Goal: Information Seeking & Learning: Check status

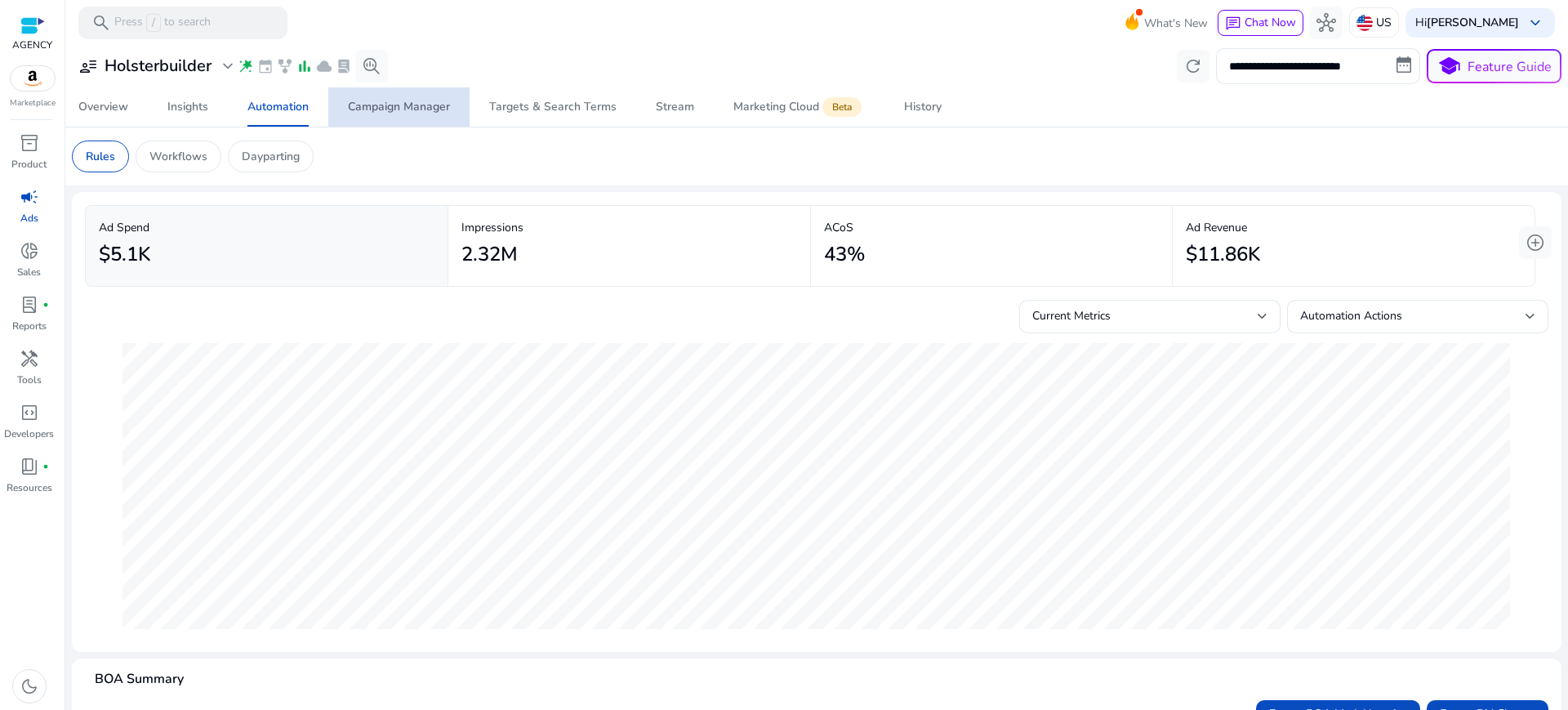
click at [420, 101] on div "Campaign Manager" at bounding box center [399, 107] width 102 height 12
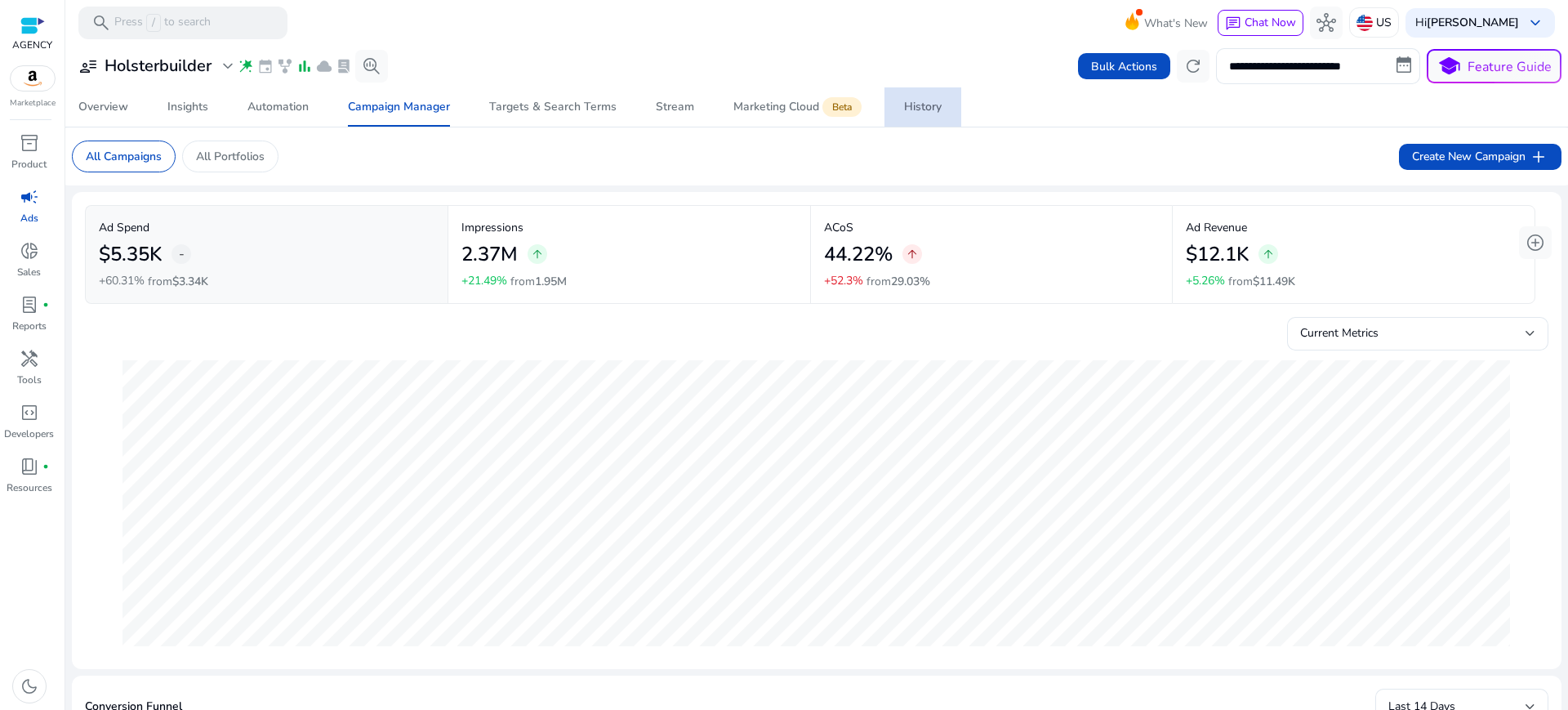
click at [917, 96] on span "History" at bounding box center [922, 106] width 38 height 40
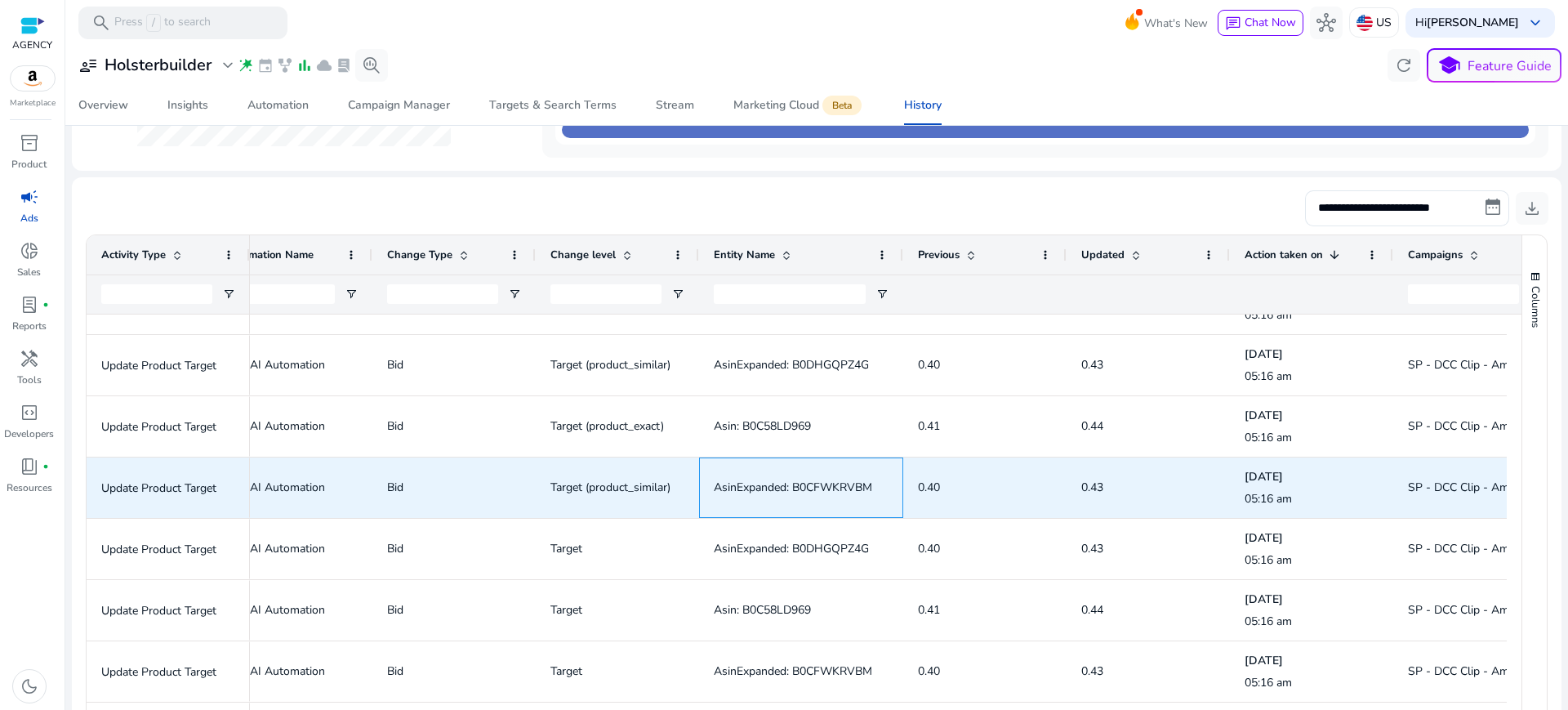
click at [835, 479] on span "AsinExpanded: B0CFWKRVBM" at bounding box center [793, 487] width 158 height 15
copy span "B0CFWKRVBM"
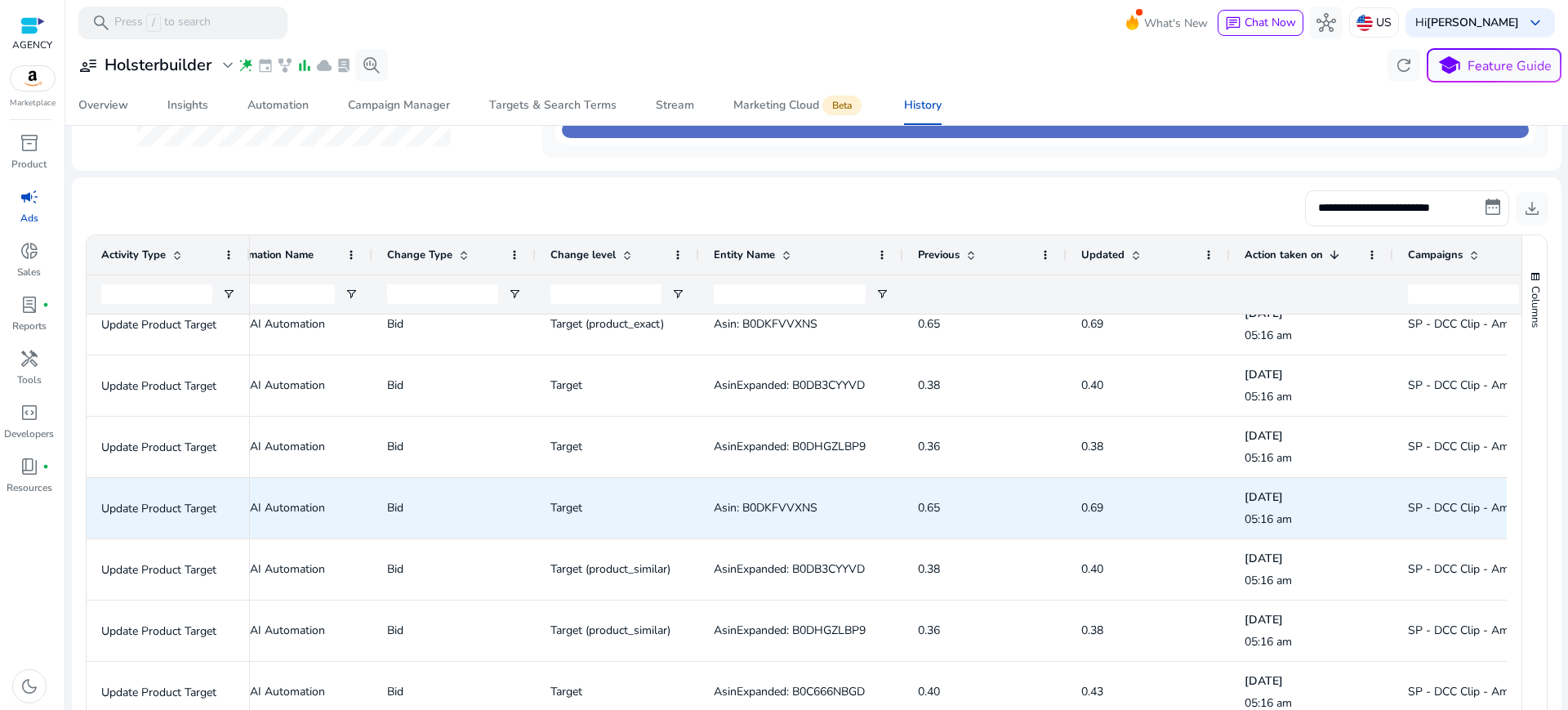
click at [761, 500] on span "Asin: B0DKFVVXNS" at bounding box center [765, 508] width 103 height 15
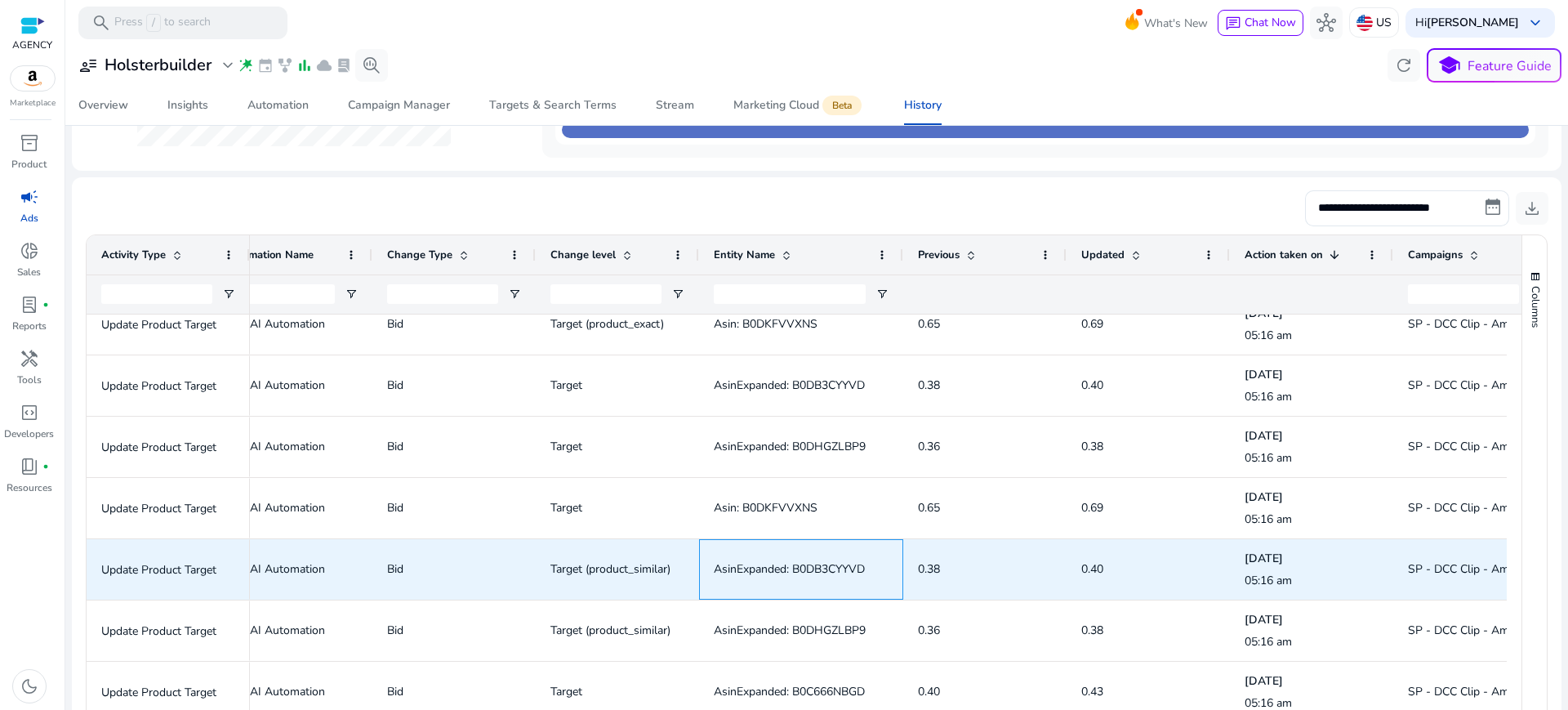
click at [818, 561] on span "AsinExpanded: B0DB3CYYVD" at bounding box center [789, 569] width 151 height 15
copy span "B0DB3CYYVD"
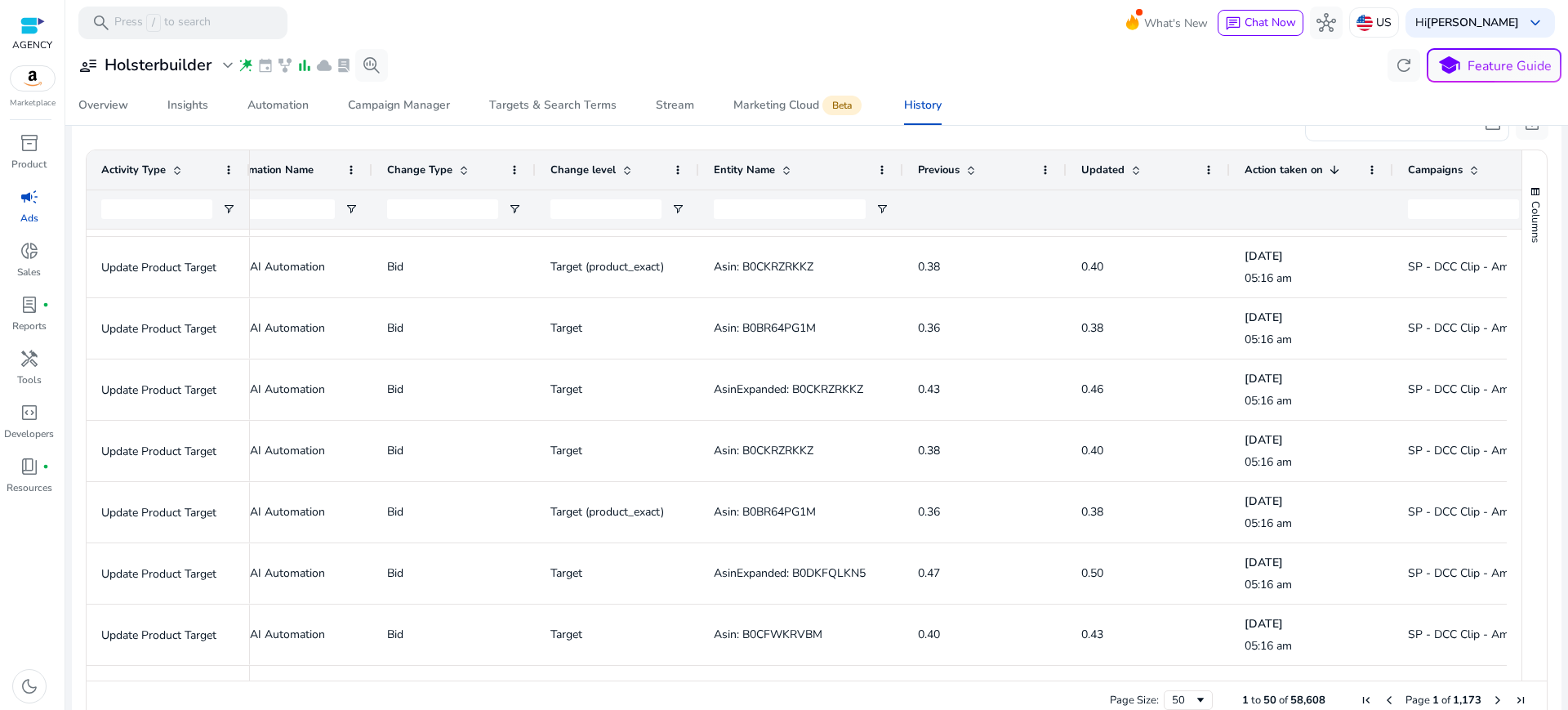
click at [1491, 694] on span "Next Page" at bounding box center [1498, 700] width 14 height 14
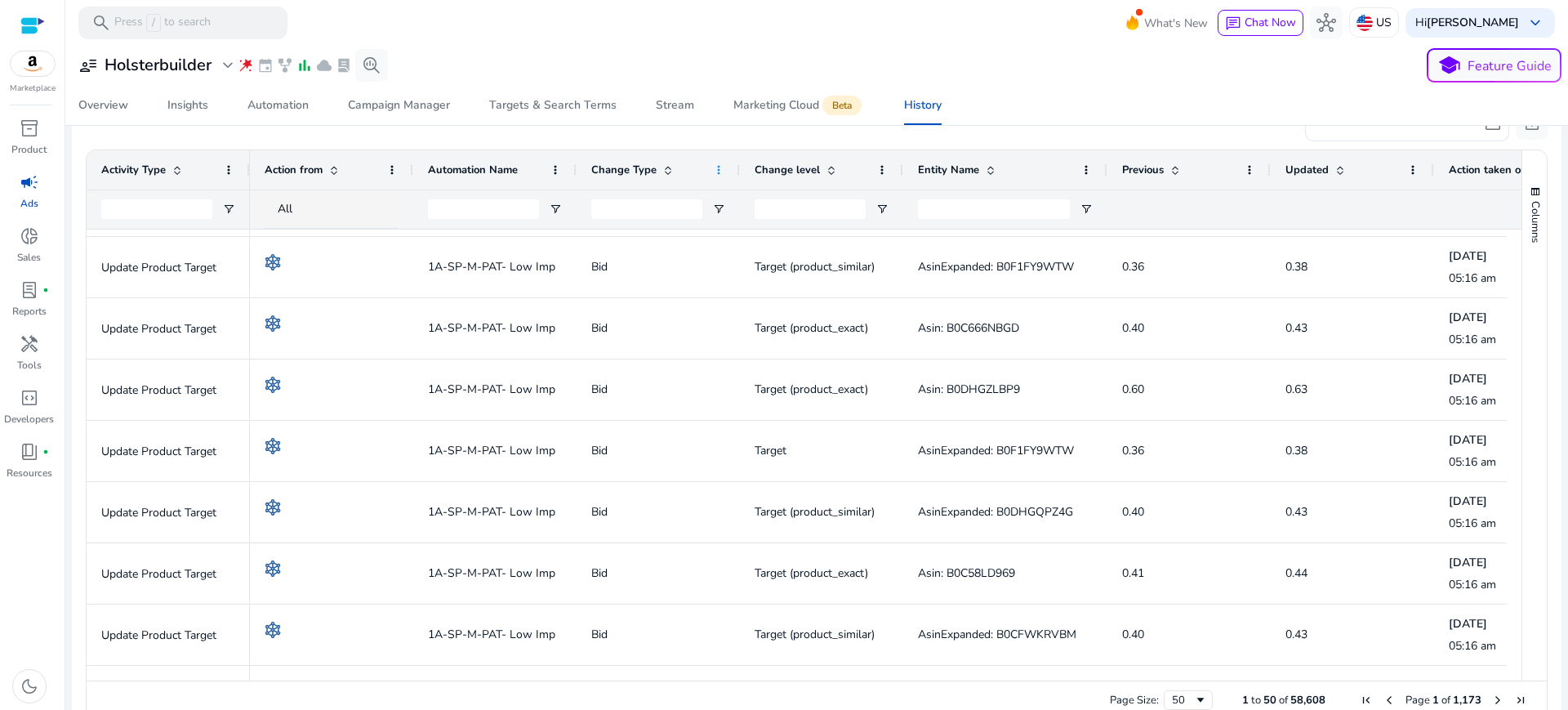
click at [717, 163] on span at bounding box center [719, 170] width 14 height 14
click at [1012, 64] on div "**********" at bounding box center [816, 66] width 1490 height 35
click at [713, 203] on span "Open Filter Menu" at bounding box center [719, 210] width 14 height 14
click at [772, 230] on div "Contains" at bounding box center [782, 240] width 126 height 19
click at [1098, 68] on div "**********" at bounding box center [816, 66] width 1490 height 35
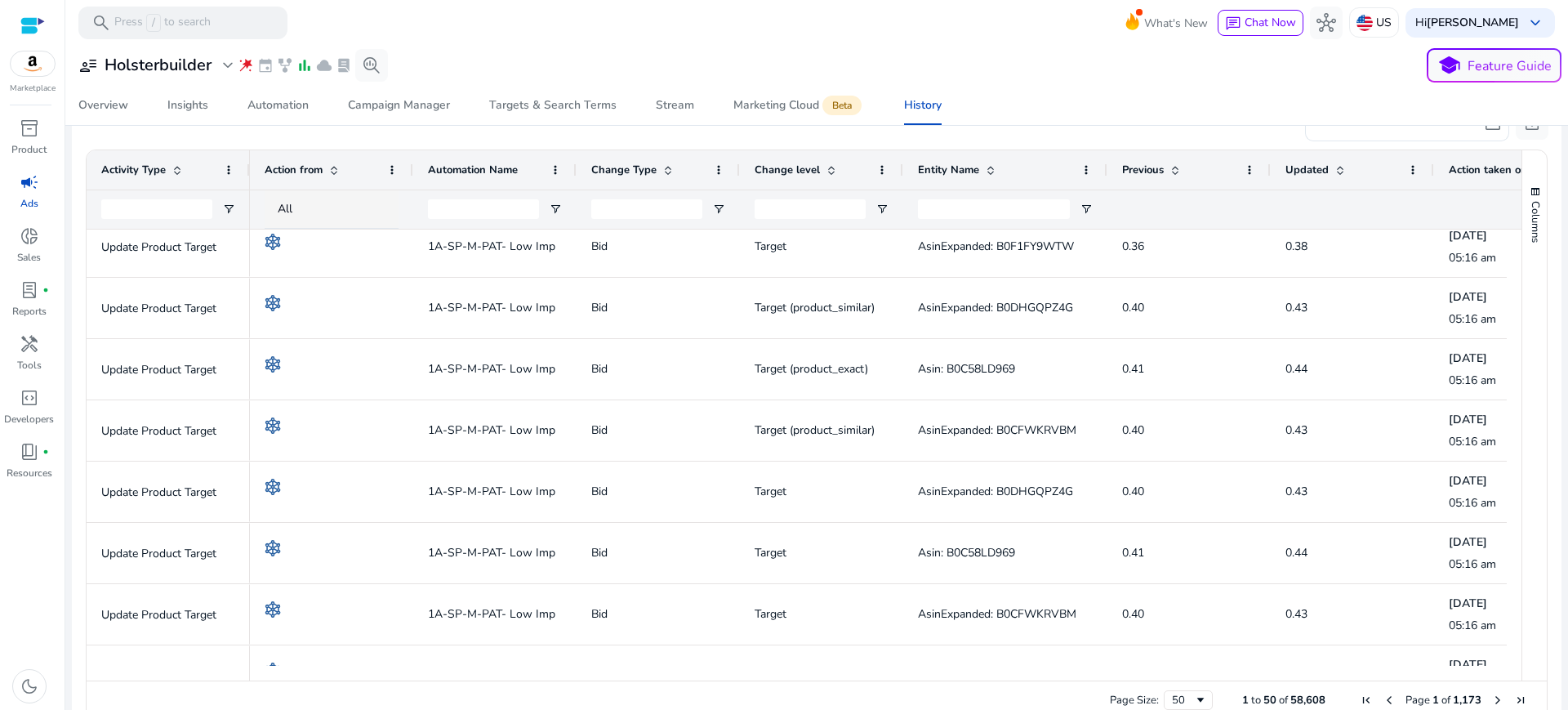
click at [661, 163] on span at bounding box center [668, 170] width 14 height 14
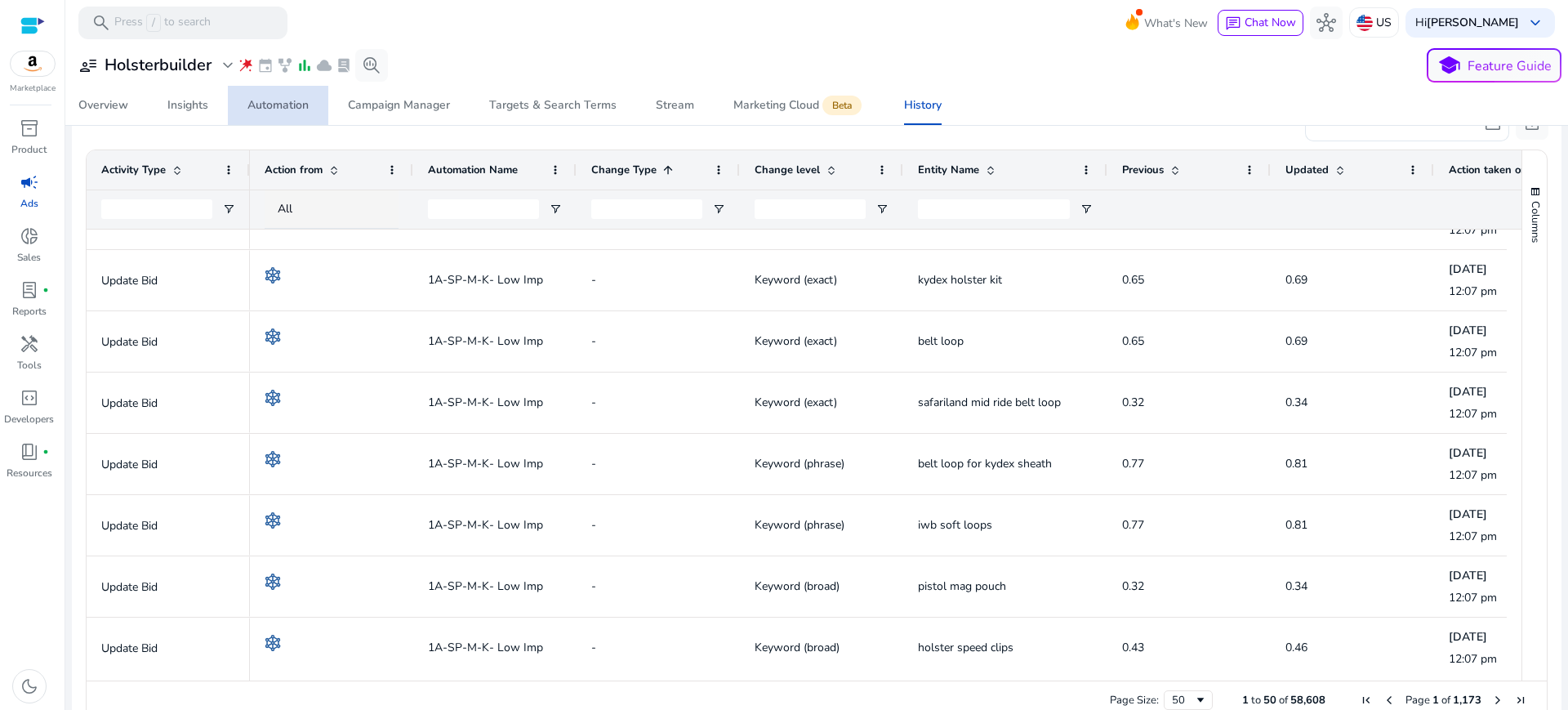
click at [290, 108] on div "Automation" at bounding box center [277, 105] width 61 height 12
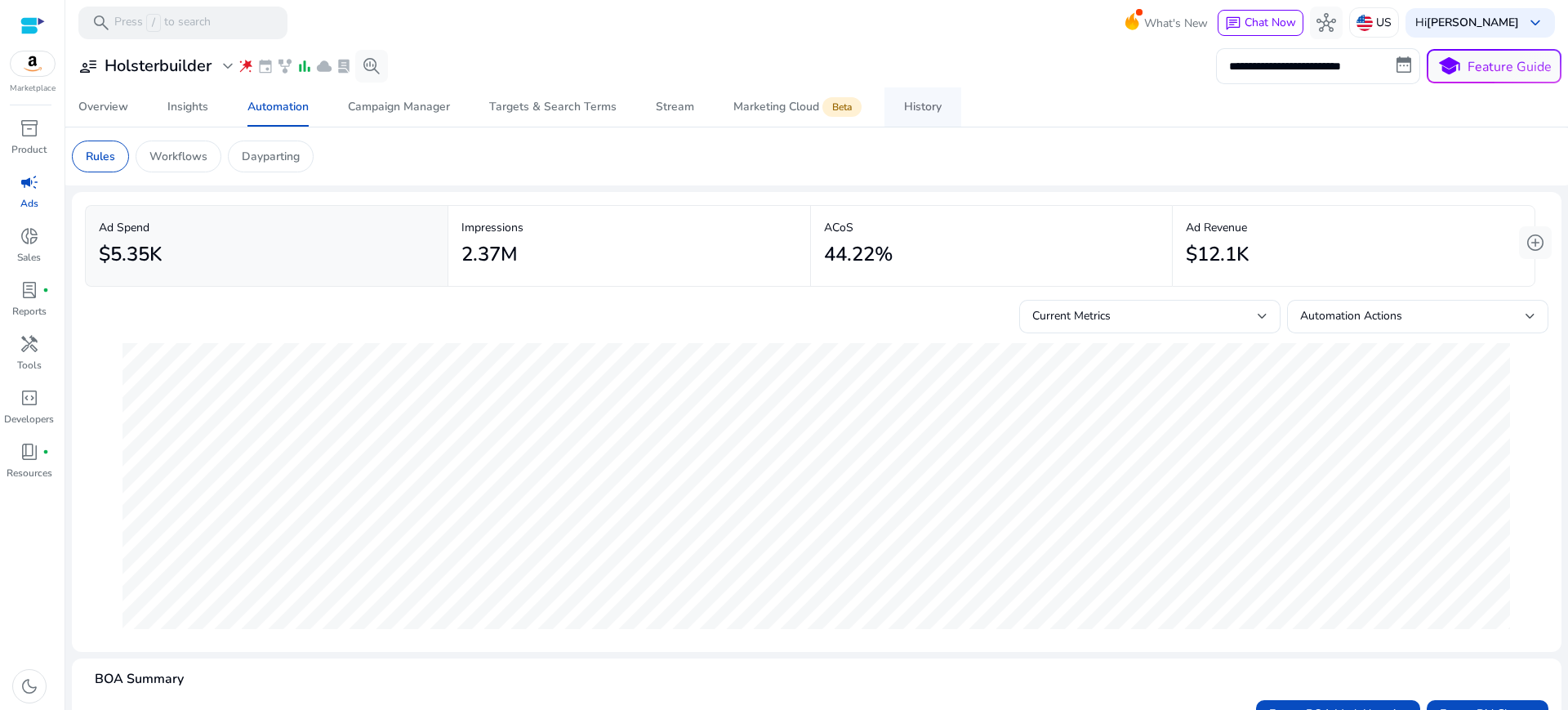
click at [898, 103] on link "History" at bounding box center [923, 106] width 77 height 40
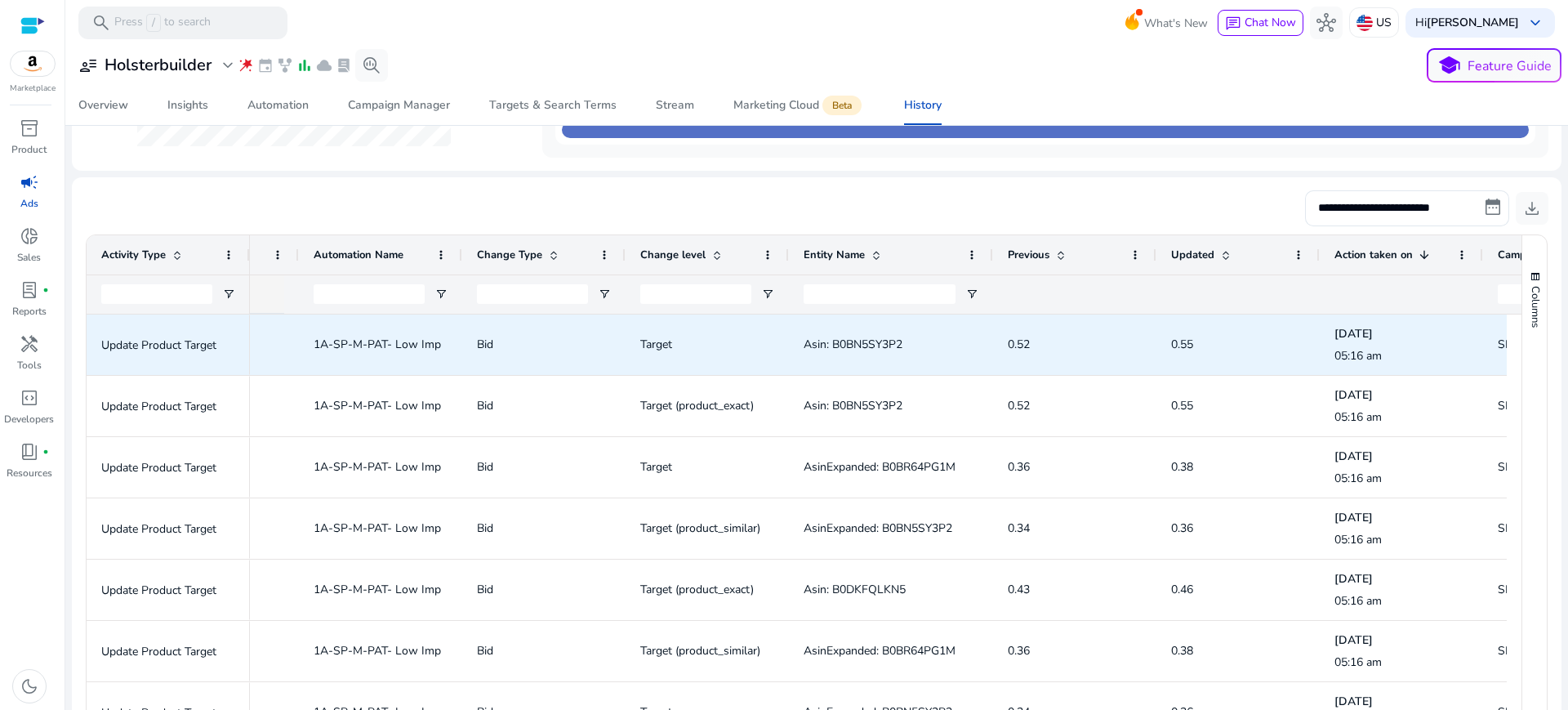
click at [876, 336] on span "Asin: B0BN5SY3P2" at bounding box center [853, 344] width 98 height 15
copy span "B0BN5SY3P2"
click at [1171, 336] on span "0.55" at bounding box center [1182, 344] width 22 height 15
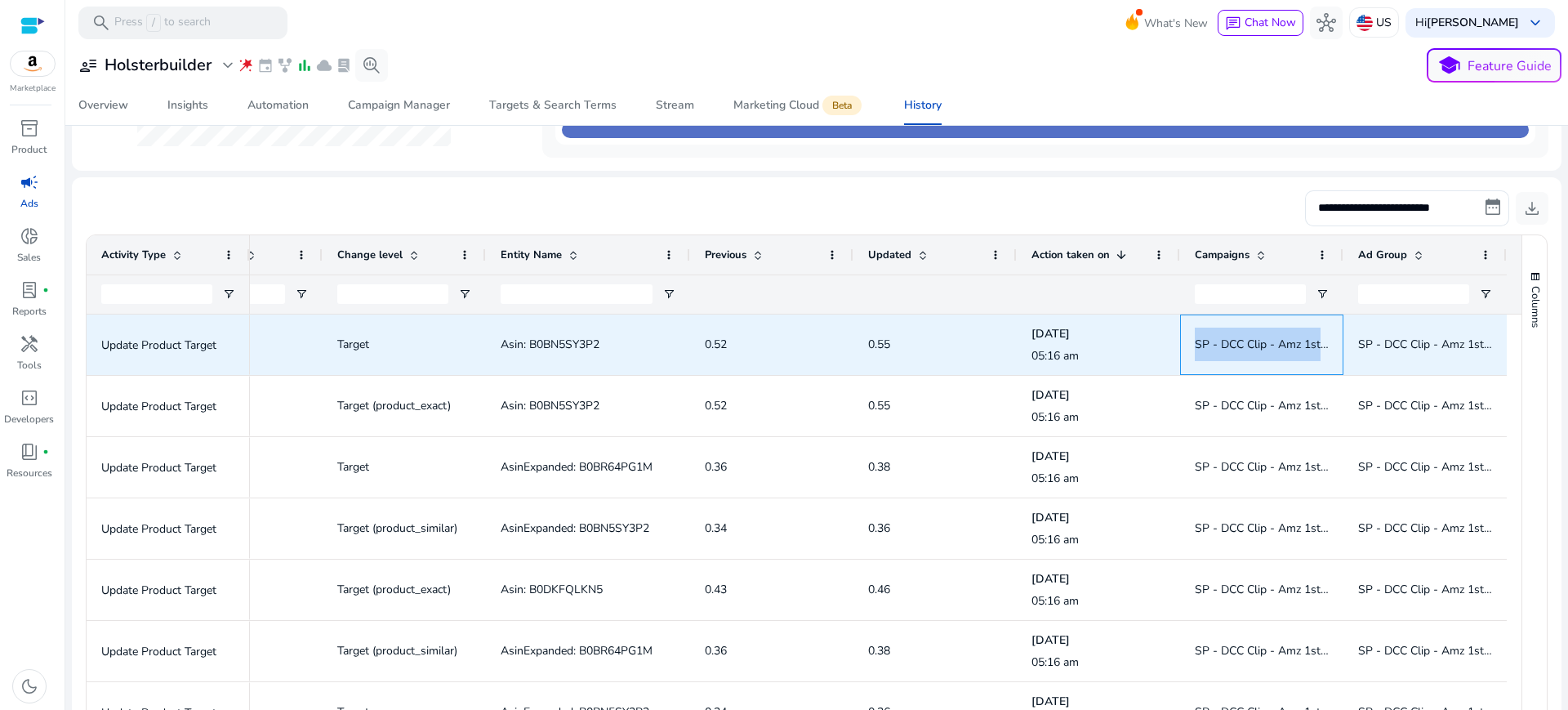
drag, startPoint x: 1186, startPoint y: 311, endPoint x: 1321, endPoint y: 311, distance: 135.0
click at [1321, 315] on div "SP - DCC Clip - Amz 1st Page - PT1 -TP" at bounding box center [1261, 345] width 163 height 61
copy span "SP - DCC Clip - Amz 1st"
click at [583, 336] on span "Asin: B0BN5SY3P2" at bounding box center [549, 344] width 98 height 15
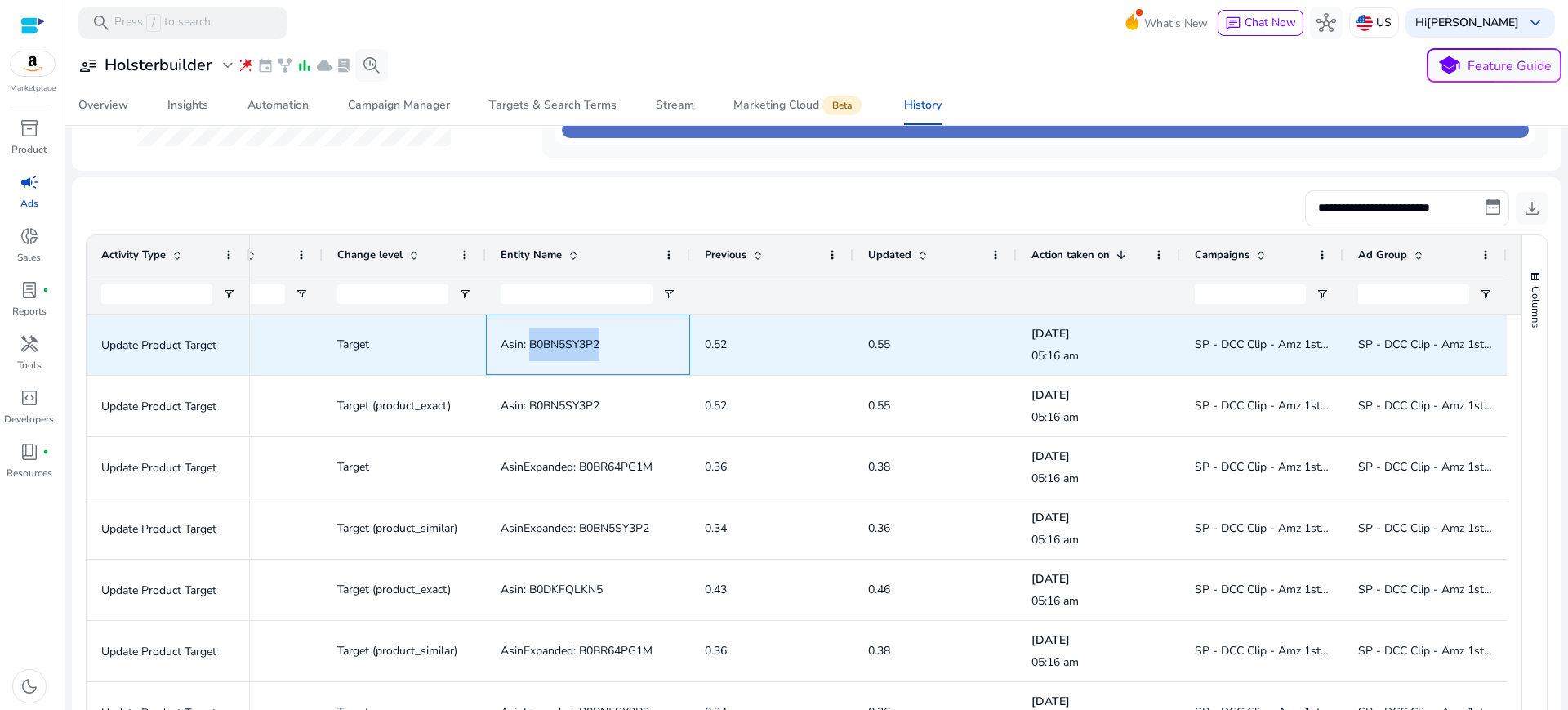
click at [583, 336] on span "Asin: B0BN5SY3P2" at bounding box center [549, 344] width 98 height 15
copy span "B0BN5SY3P2"
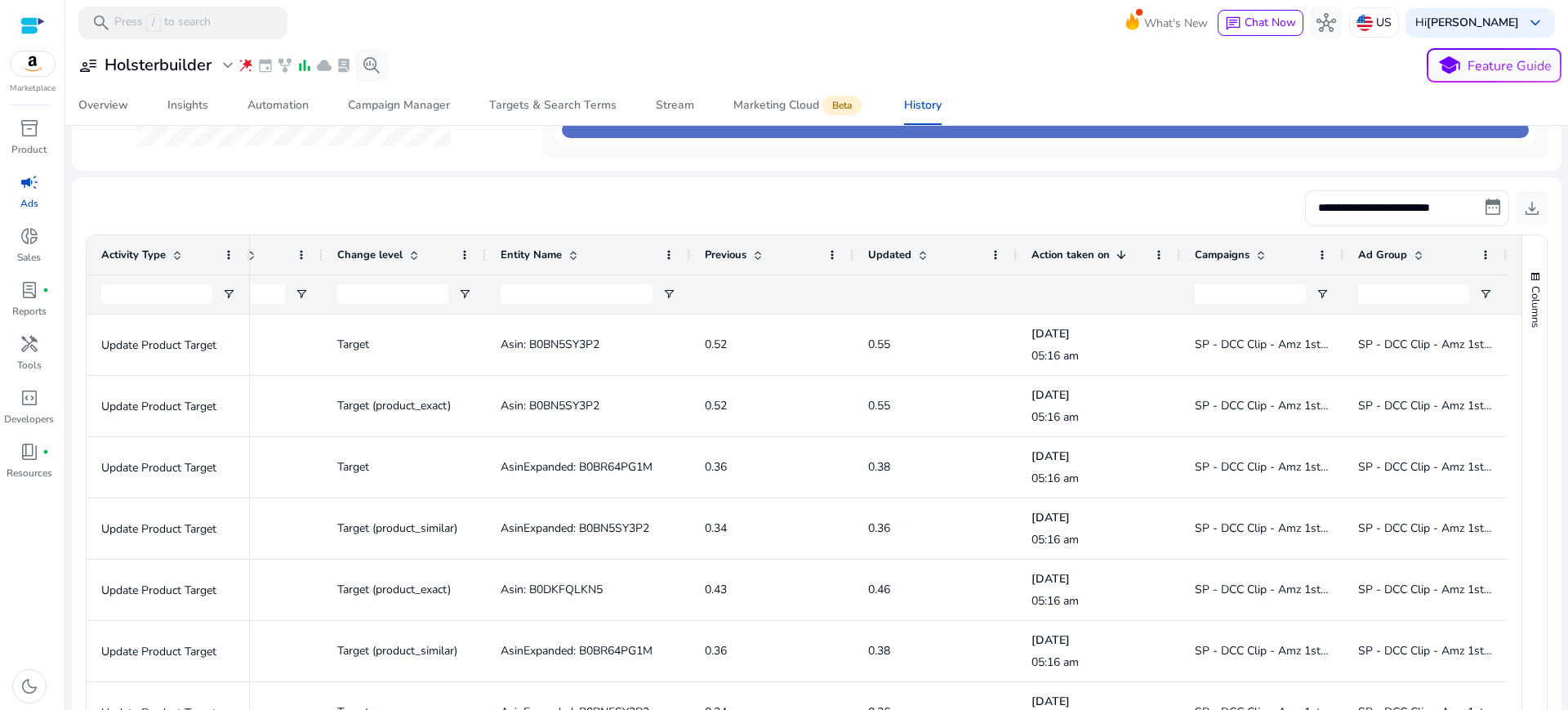
click at [896, 190] on div "**********" at bounding box center [817, 208] width 1464 height 36
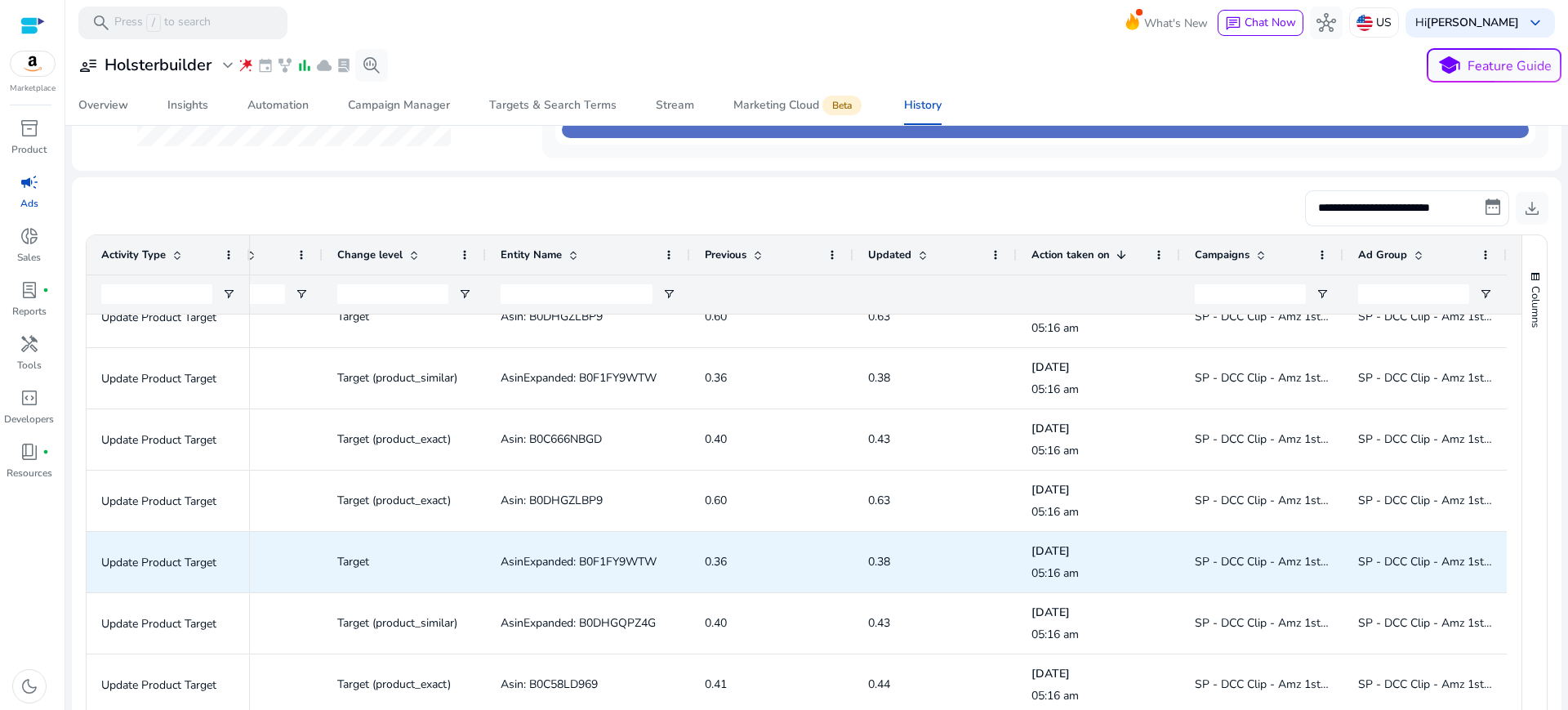
scroll to position [1121, 0]
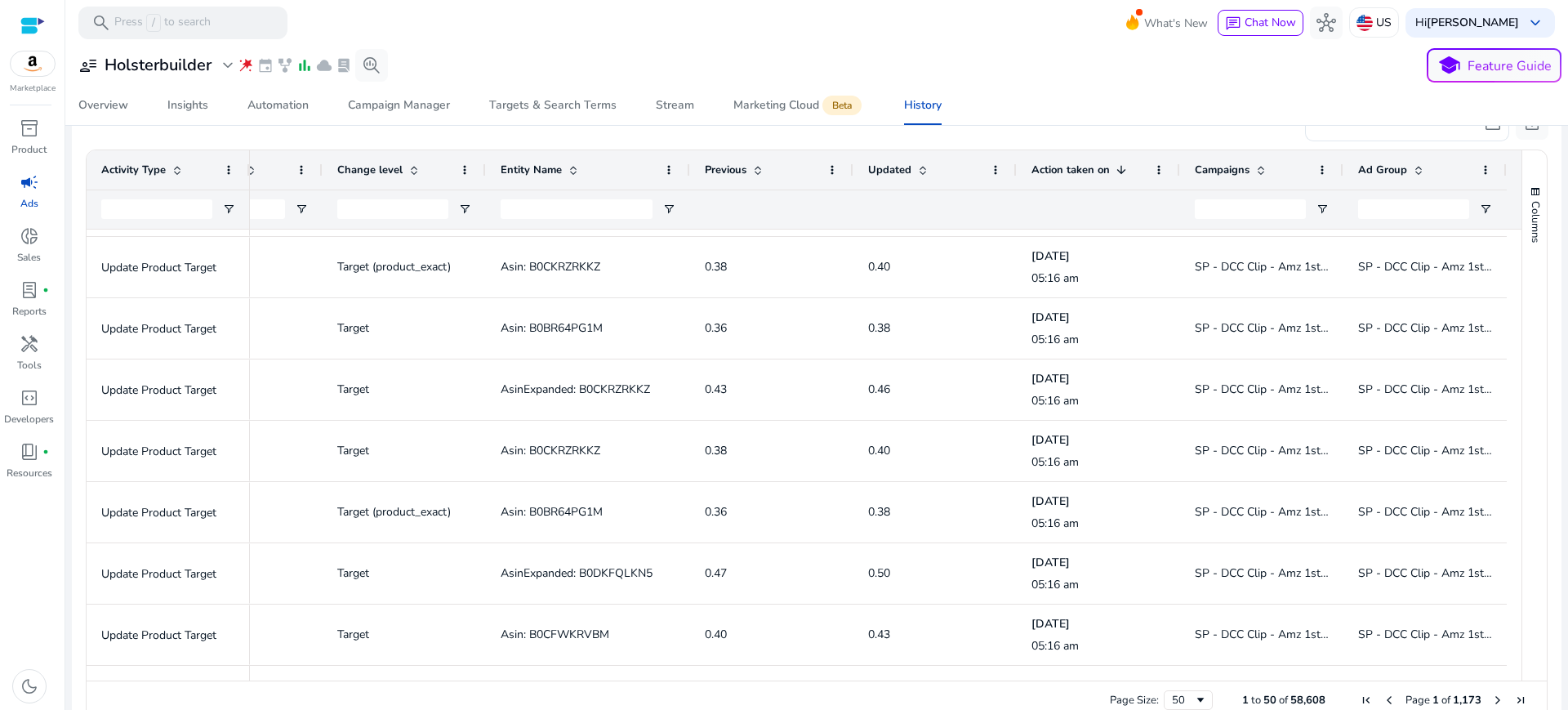
click at [1491, 694] on span "Next Page" at bounding box center [1498, 700] width 14 height 14
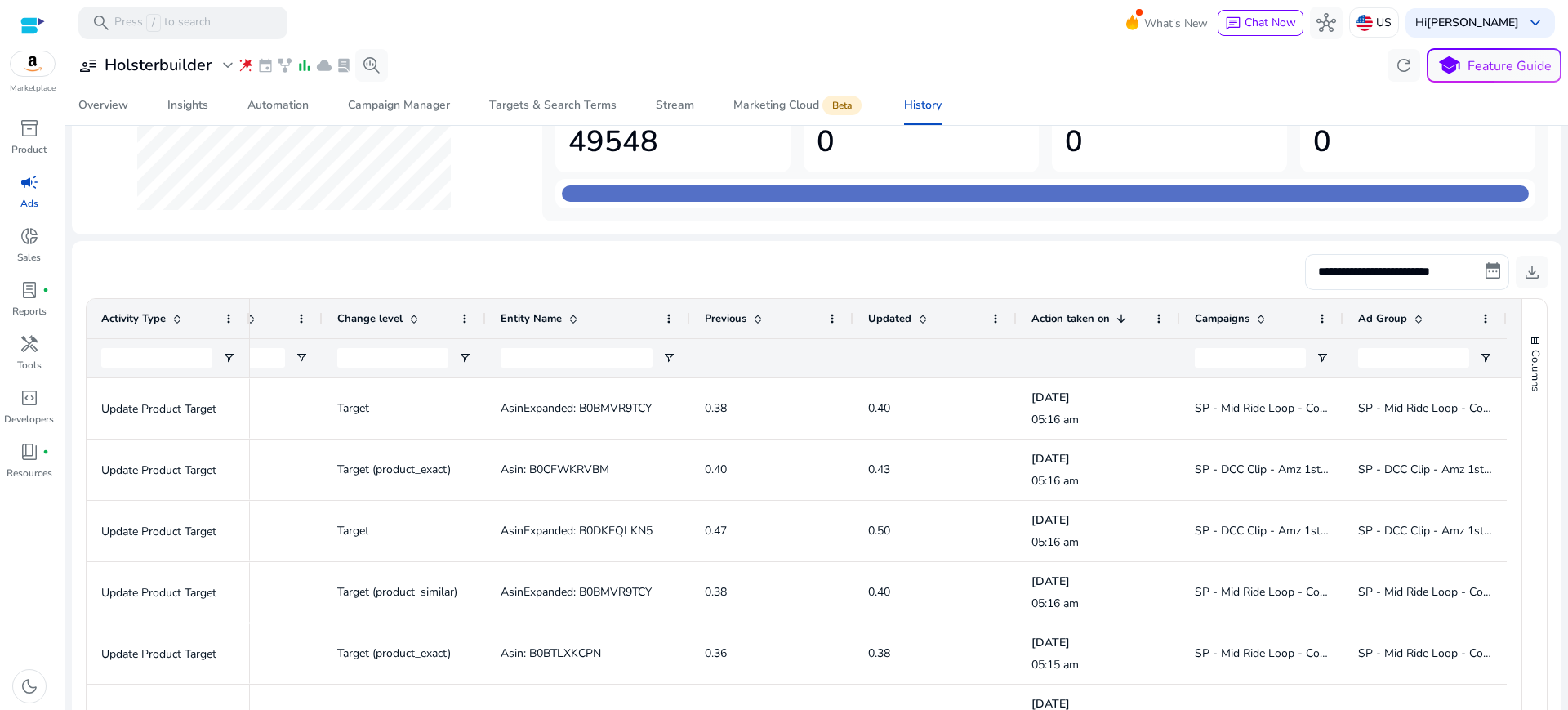
scroll to position [0, 0]
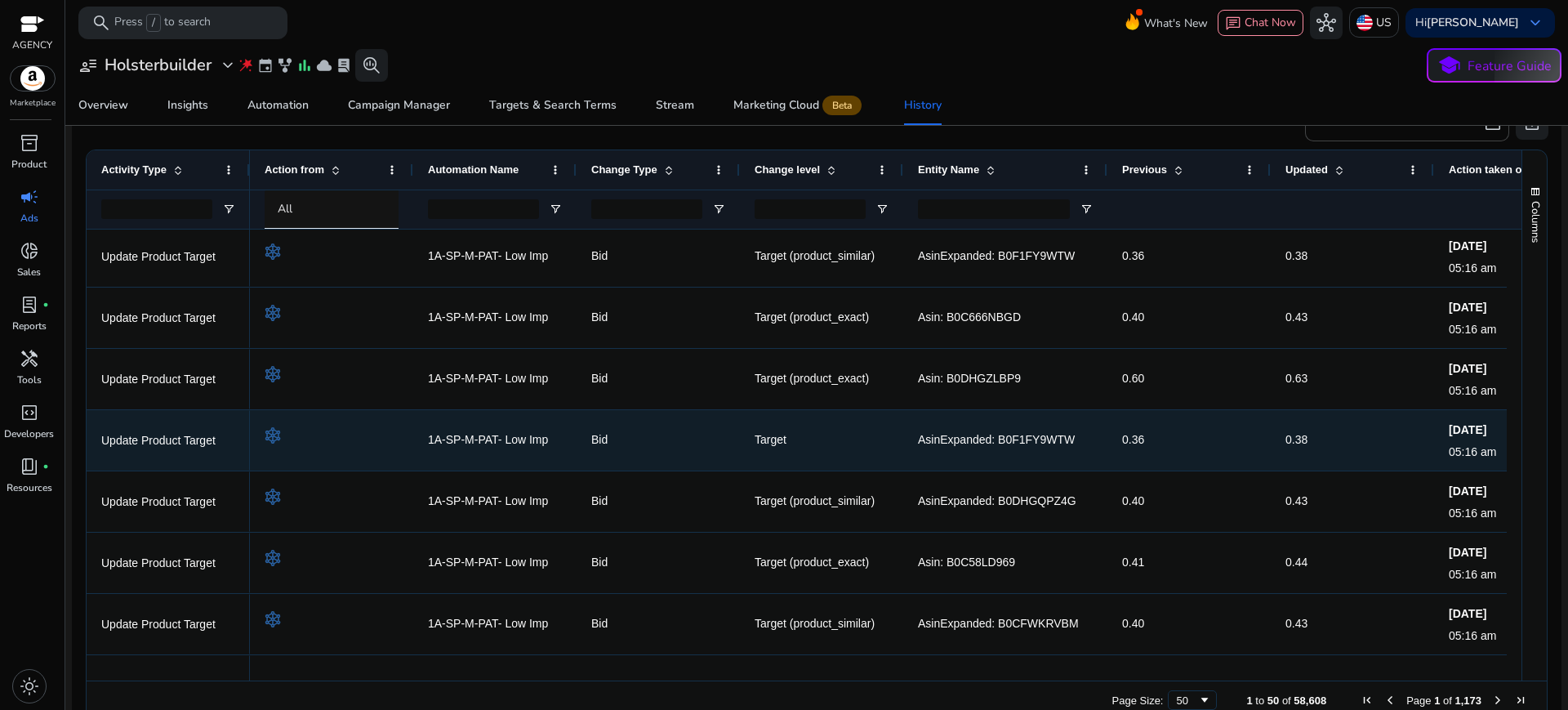
scroll to position [1123, 0]
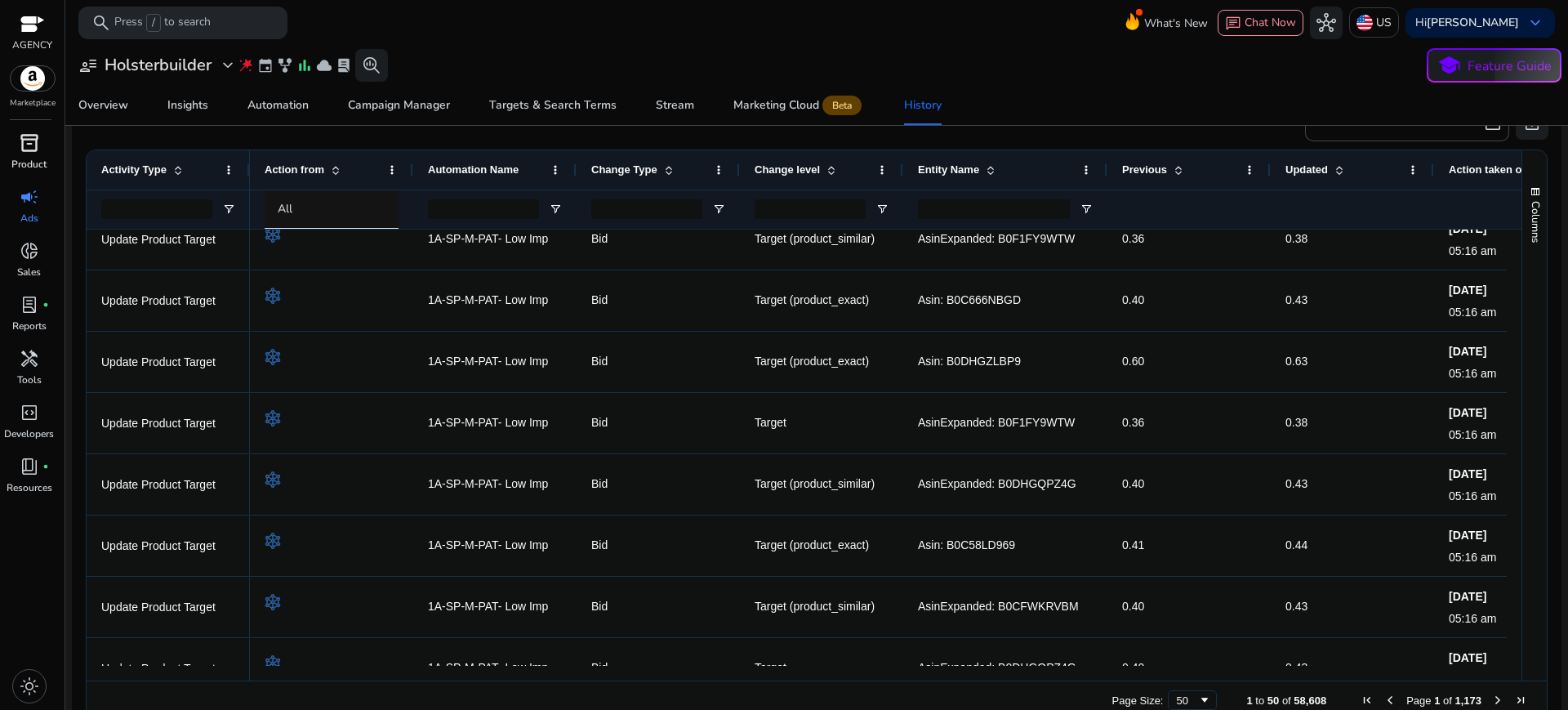
click at [20, 156] on p "Product" at bounding box center [29, 163] width 35 height 14
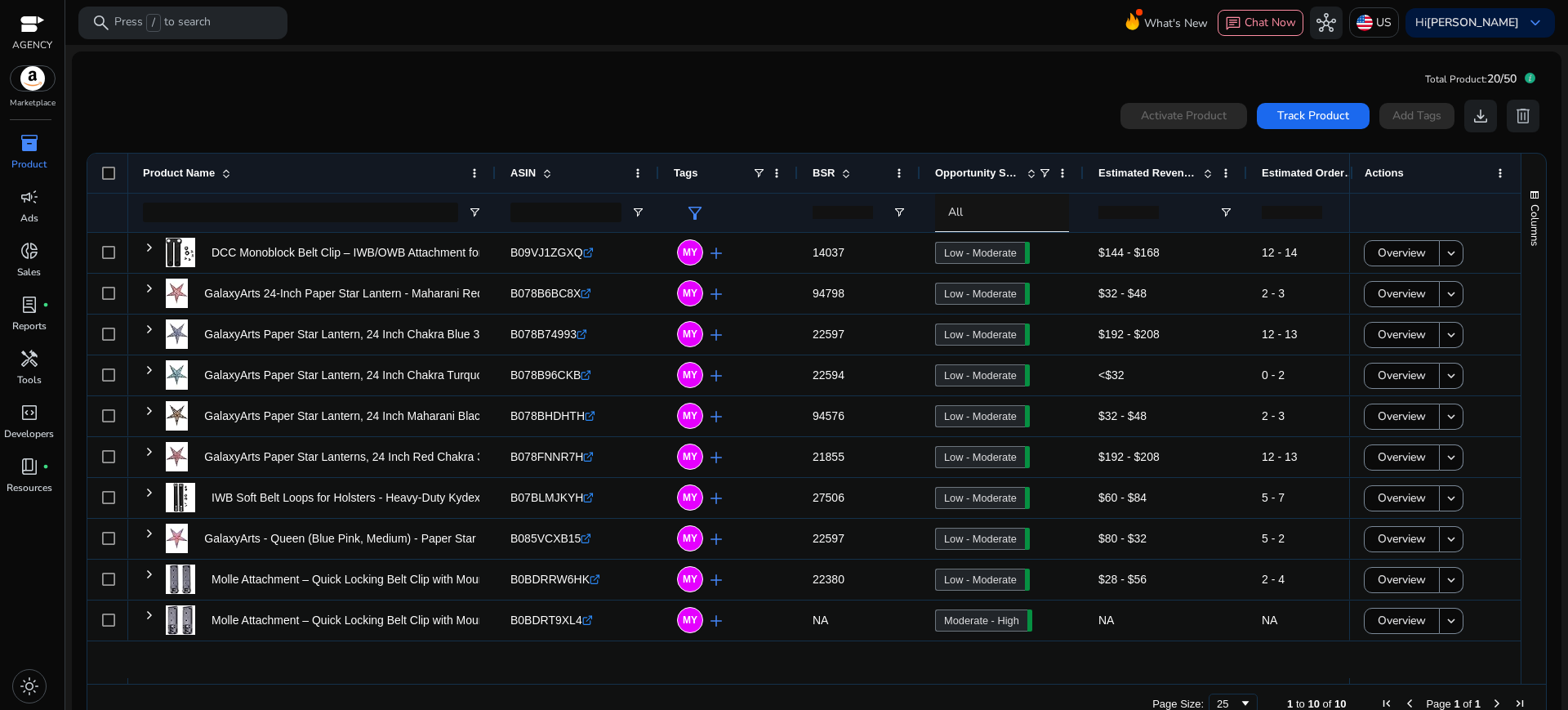
click at [974, 167] on span "Opportunity Score" at bounding box center [977, 173] width 85 height 13
click at [16, 28] on div at bounding box center [32, 25] width 40 height 24
click at [25, 211] on p "Ads" at bounding box center [29, 217] width 18 height 14
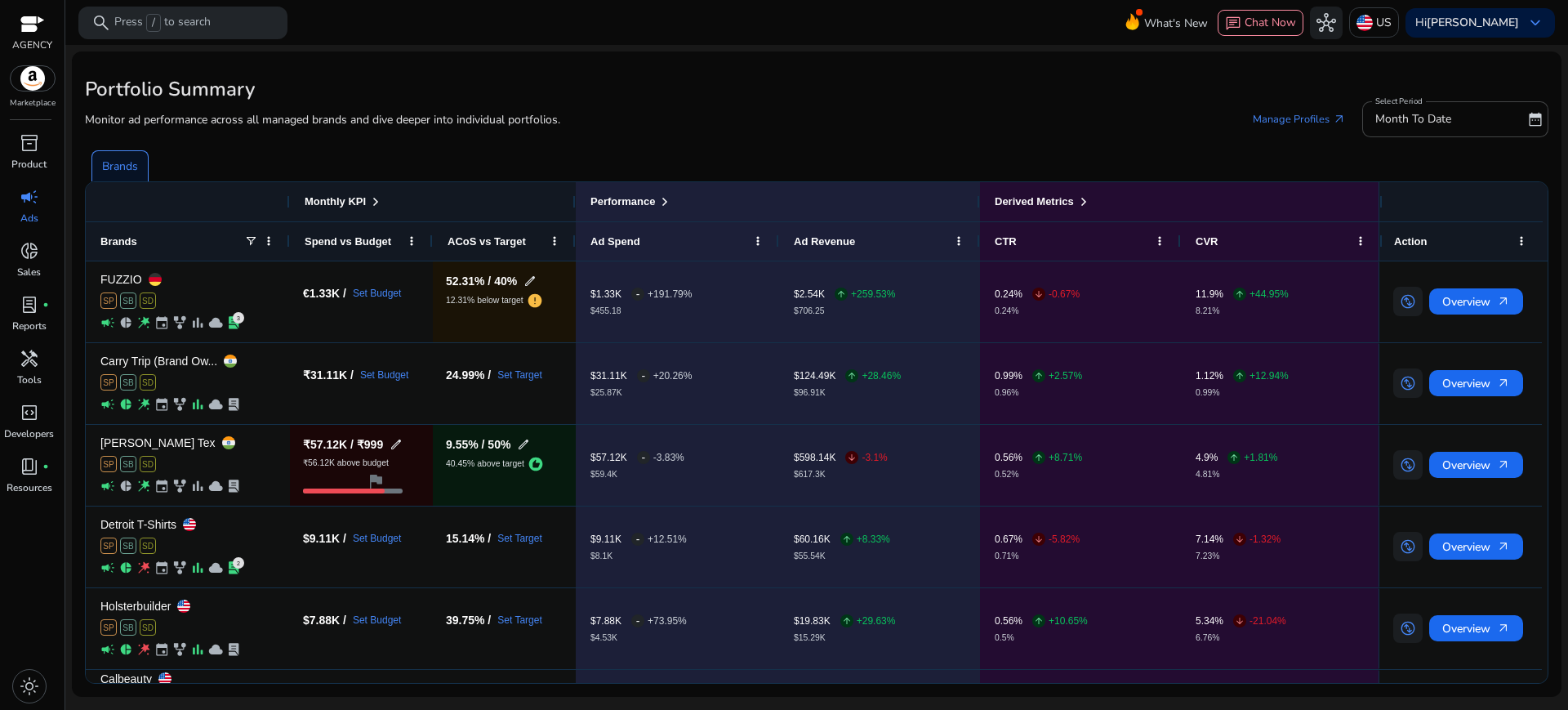
click at [627, 108] on div "Monitor ad performance across all managed brands and dive deeper into individua…" at bounding box center [817, 119] width 1464 height 36
